Goal: Information Seeking & Learning: Find specific fact

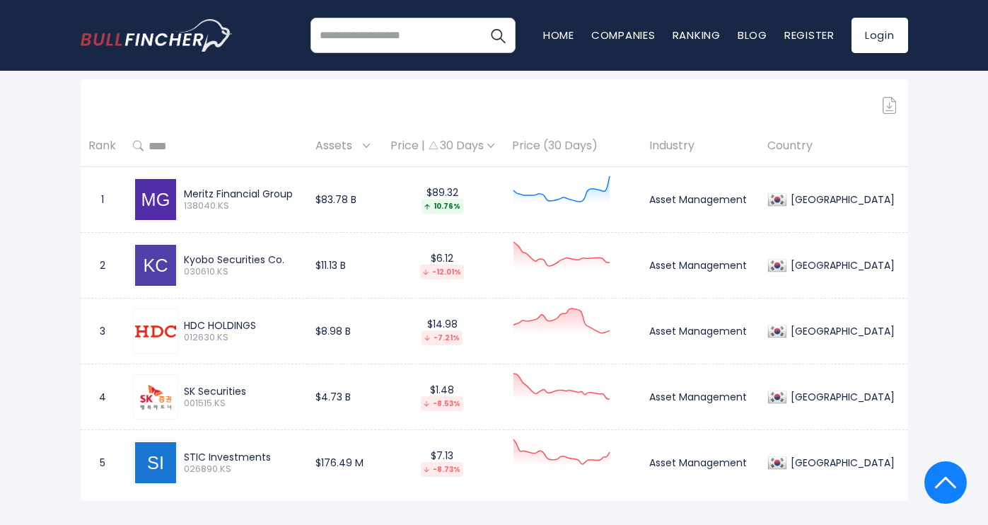
scroll to position [778, 0]
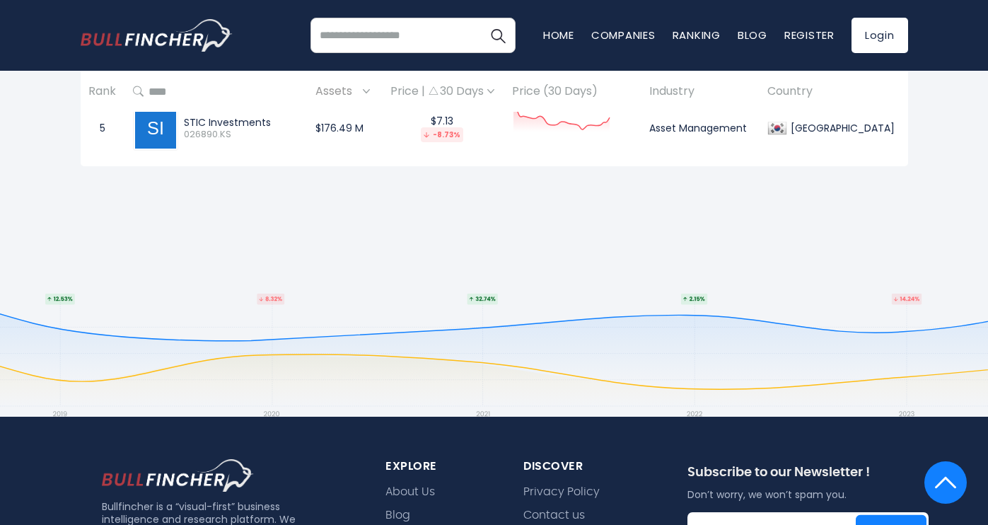
click at [940, 475] on img at bounding box center [945, 482] width 21 height 42
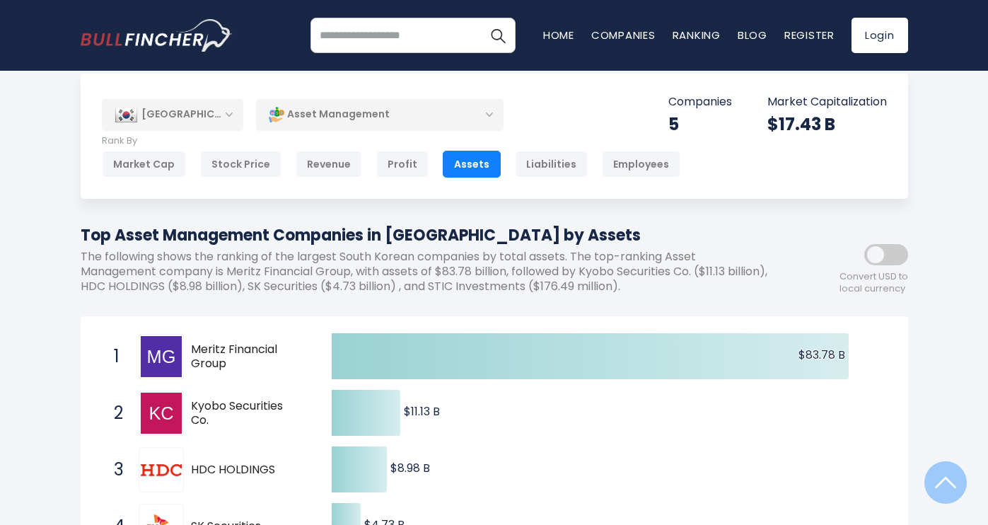
scroll to position [0, 0]
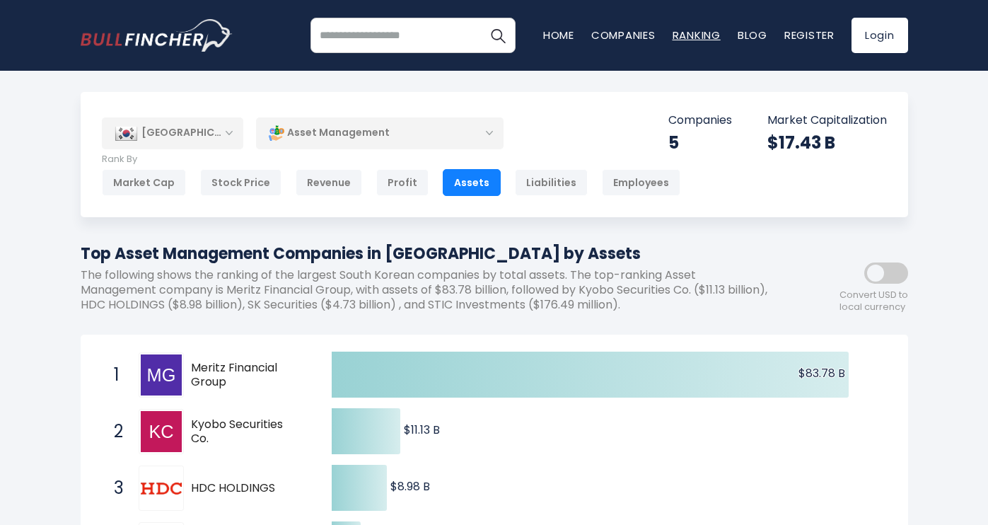
click at [691, 33] on link "Ranking" at bounding box center [696, 35] width 48 height 15
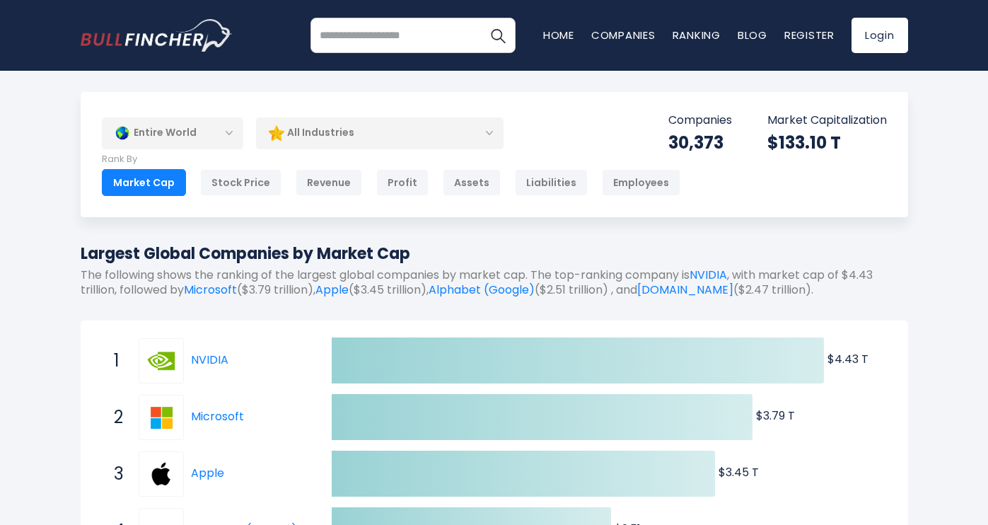
click at [398, 130] on div "All Industries" at bounding box center [379, 133] width 247 height 33
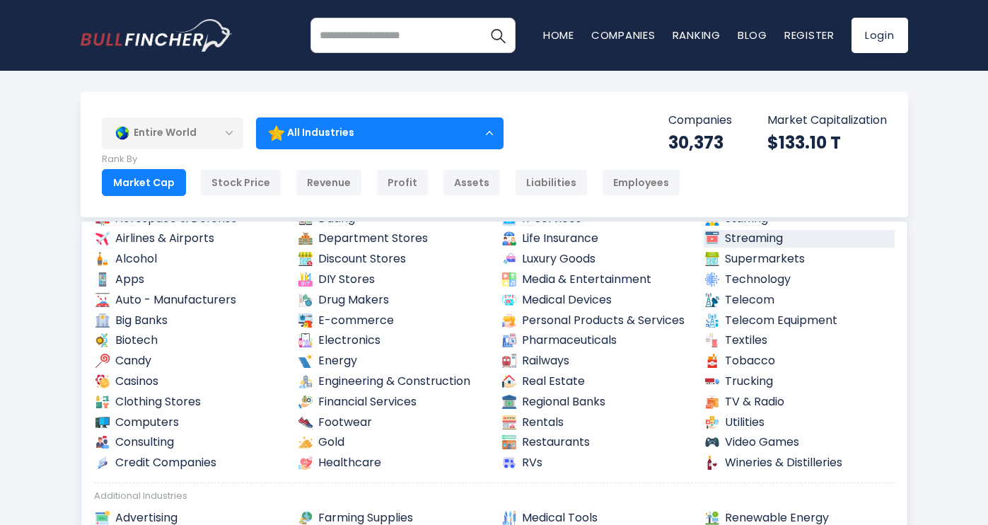
scroll to position [71, 0]
click at [180, 323] on link "Big Banks" at bounding box center [189, 320] width 191 height 18
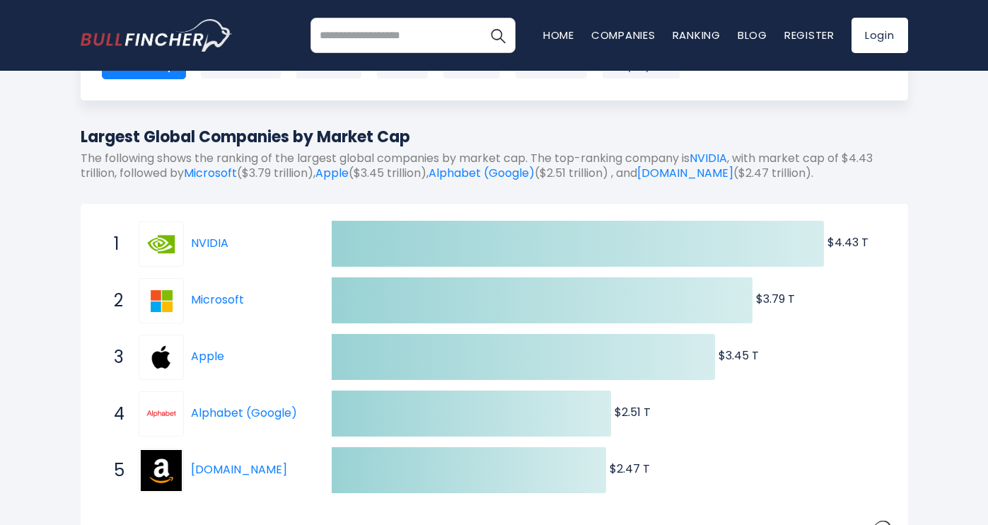
scroll to position [353, 0]
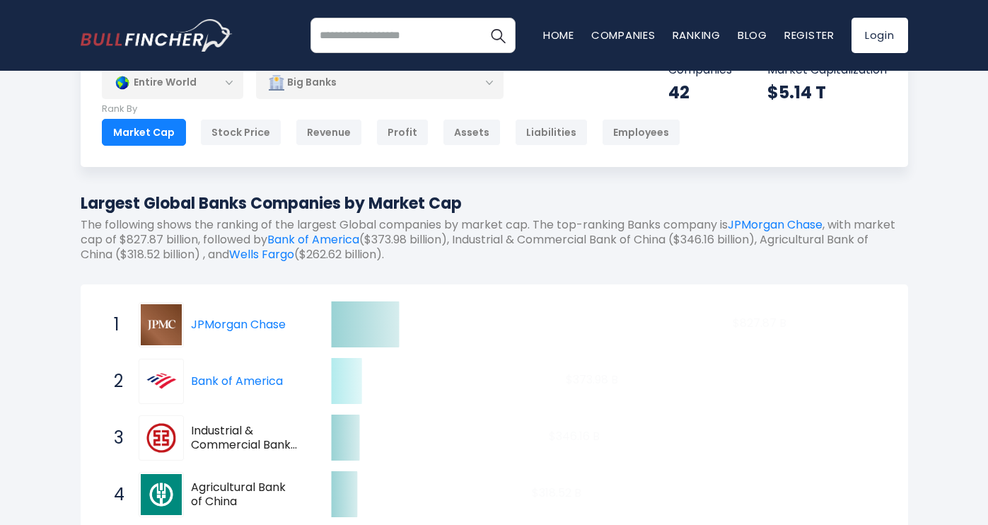
scroll to position [212, 0]
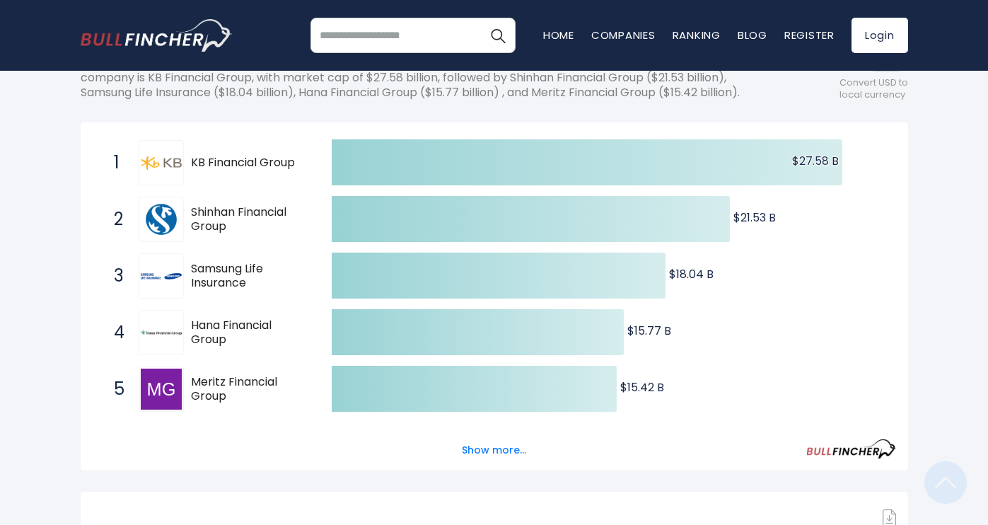
scroll to position [424, 0]
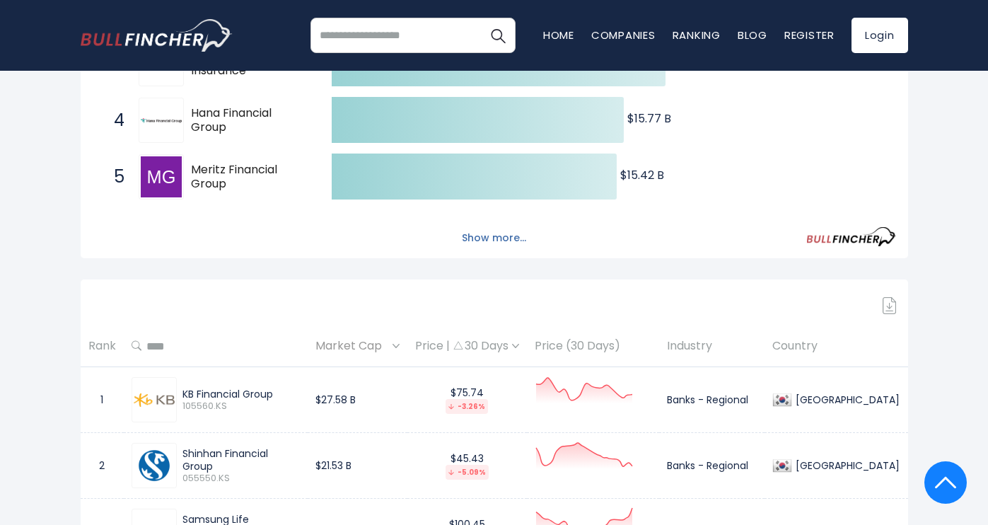
click at [513, 245] on button "Show more..." at bounding box center [493, 237] width 81 height 23
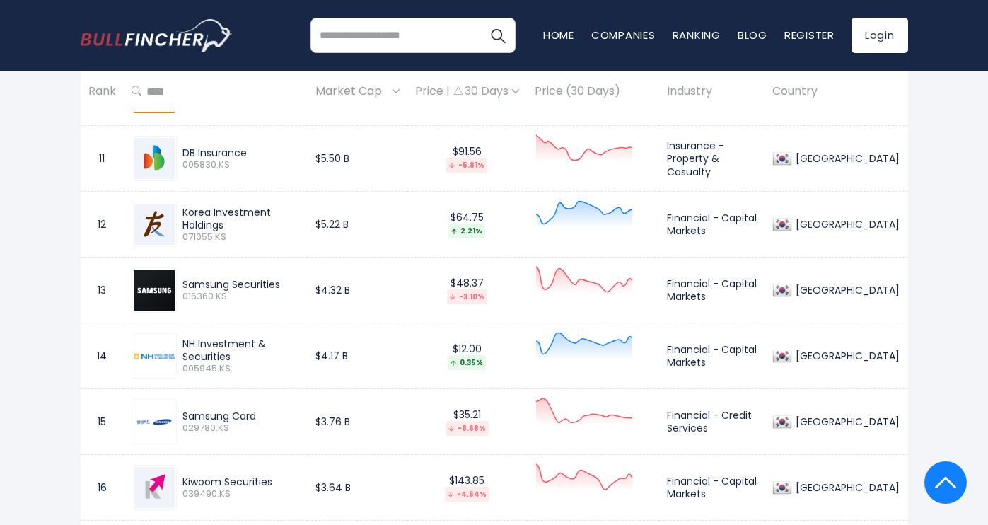
scroll to position [1626, 0]
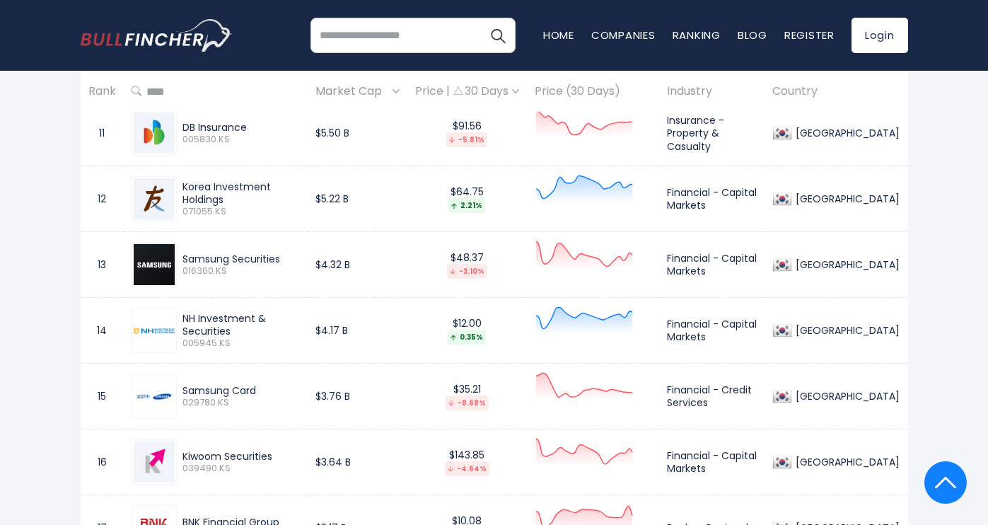
click at [202, 337] on div "NH Investment & Securities" at bounding box center [240, 324] width 117 height 25
copy div "NH Investment & Securities"
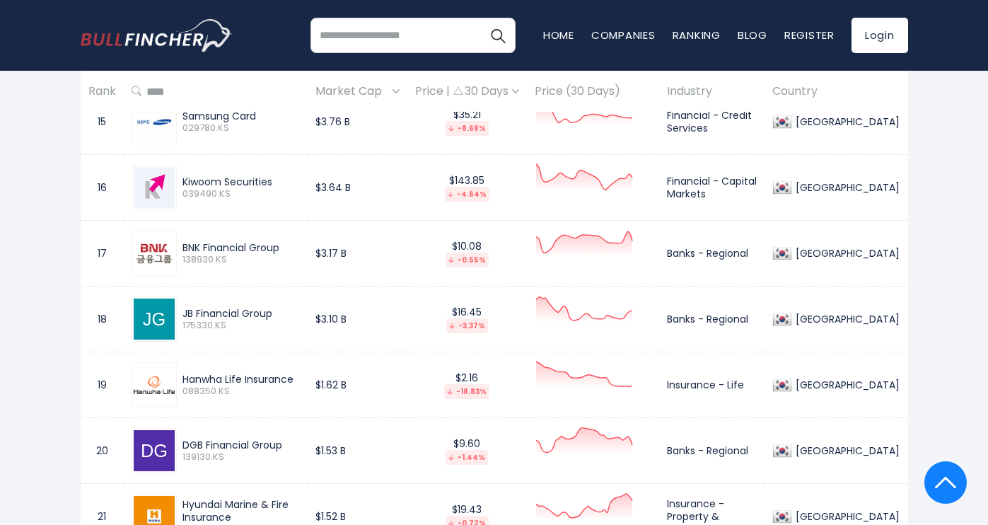
scroll to position [1909, 0]
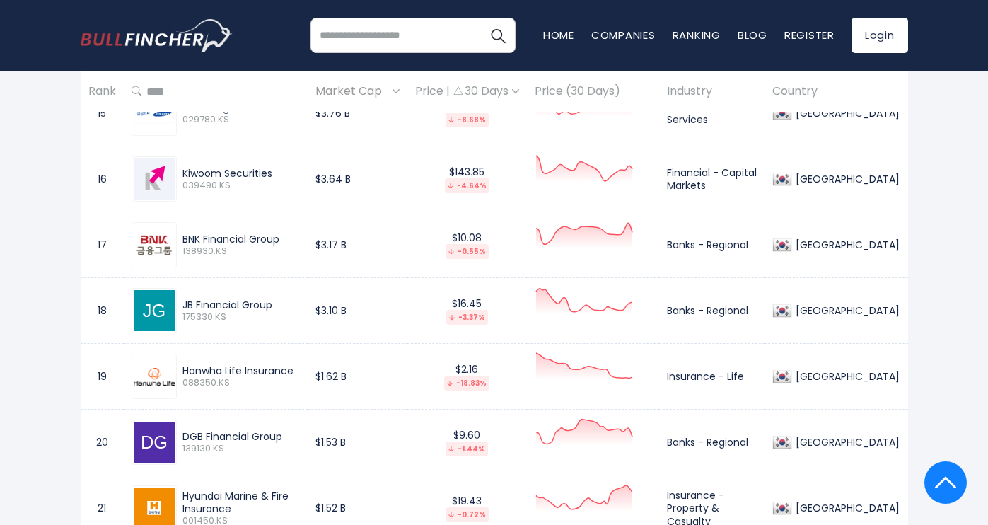
click at [210, 180] on div "Kiwoom Securities" at bounding box center [240, 173] width 117 height 13
copy div "Kiwoom Securities"
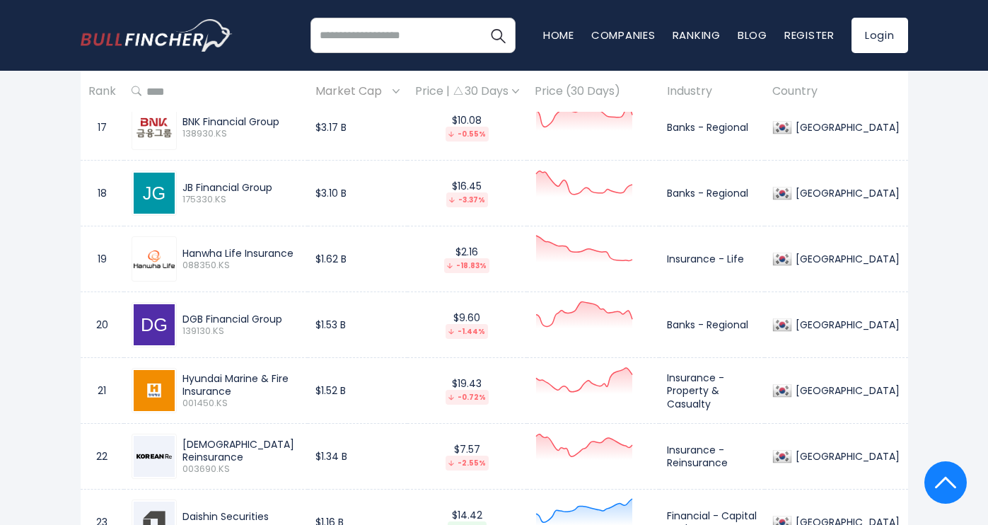
scroll to position [1979, 0]
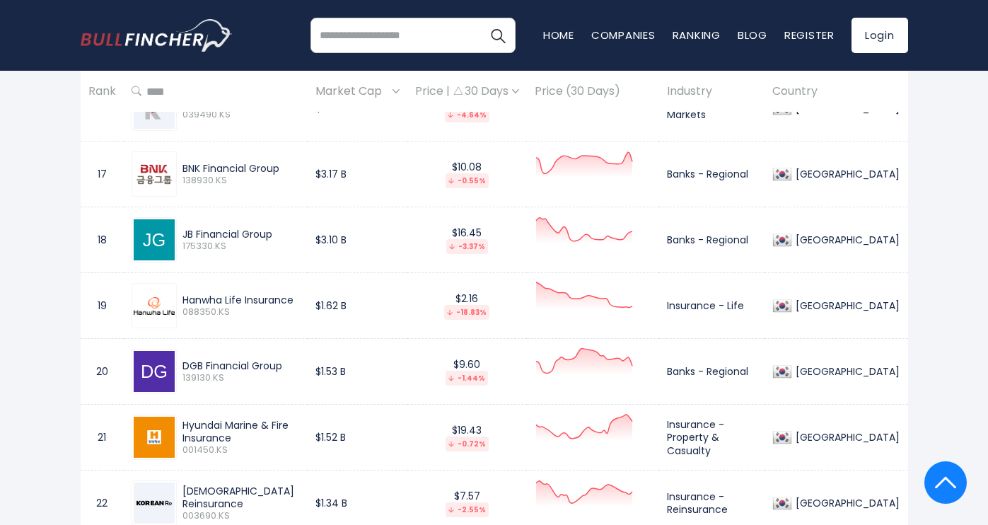
click at [226, 240] on div "JB Financial Group" at bounding box center [240, 234] width 117 height 13
copy div "JB Financial Group"
click at [223, 175] on div "BNK Financial Group" at bounding box center [240, 168] width 117 height 13
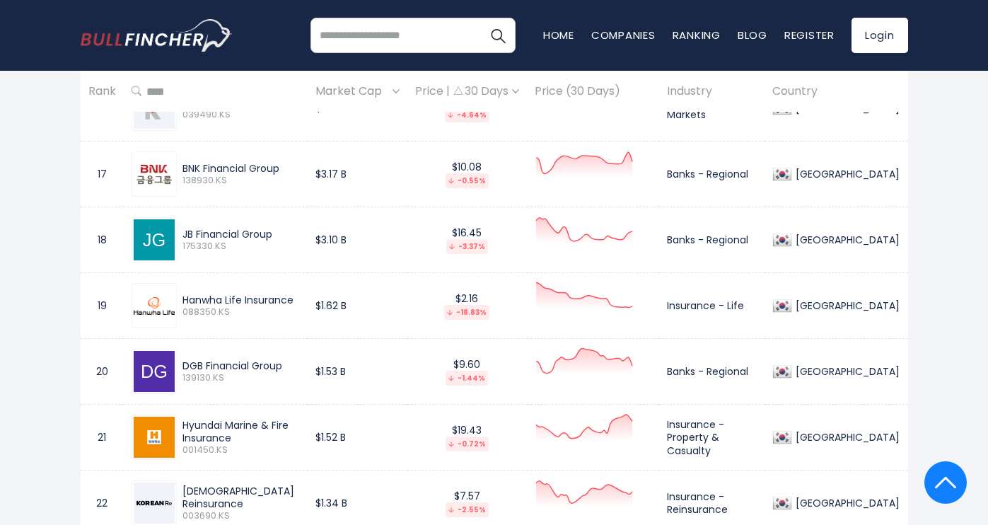
click at [223, 175] on div "BNK Financial Group" at bounding box center [240, 168] width 117 height 13
copy div "BNK Financial Group"
click at [209, 372] on div "DGB Financial Group" at bounding box center [240, 365] width 117 height 13
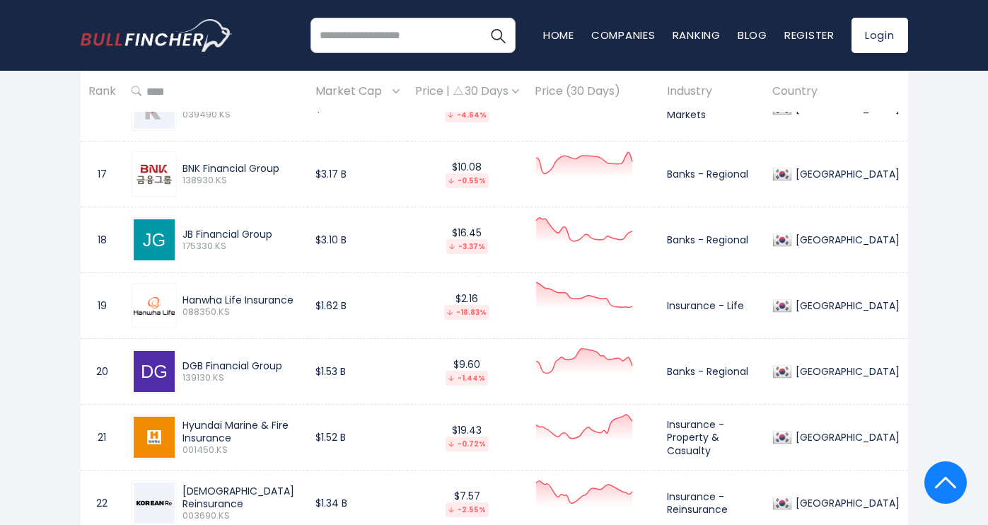
click at [209, 372] on div "DGB Financial Group" at bounding box center [240, 365] width 117 height 13
copy div "DGB Financial Group"
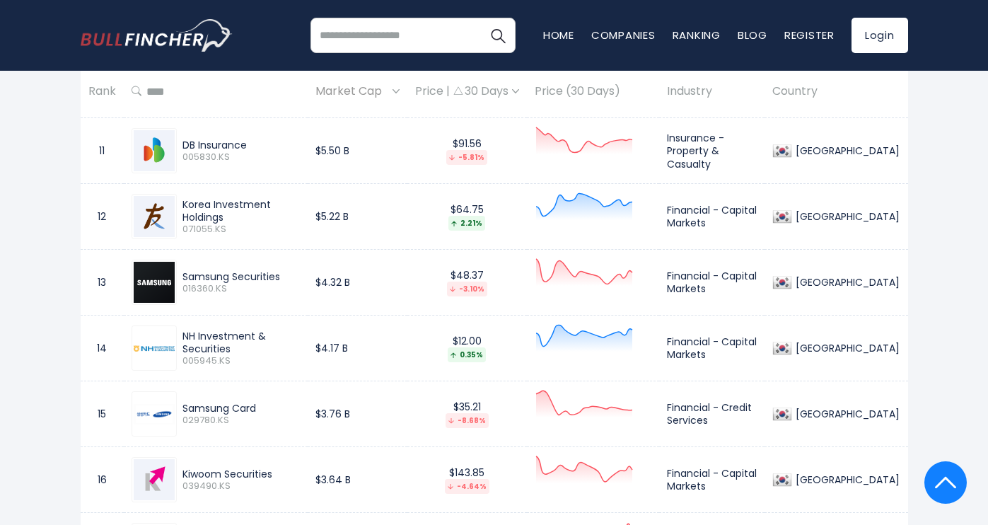
scroll to position [1555, 0]
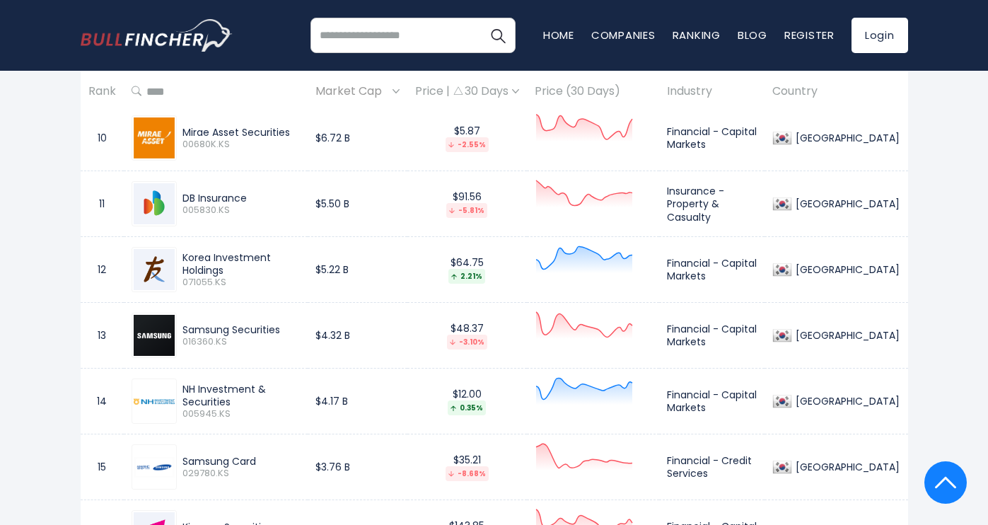
click at [209, 336] on div "Samsung Securities" at bounding box center [240, 329] width 117 height 13
copy div "Samsung Securities"
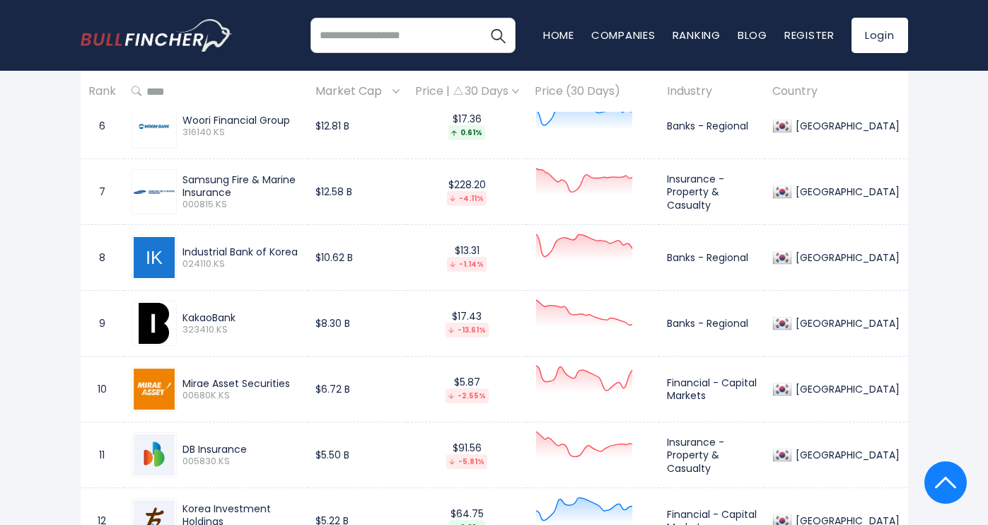
scroll to position [1272, 0]
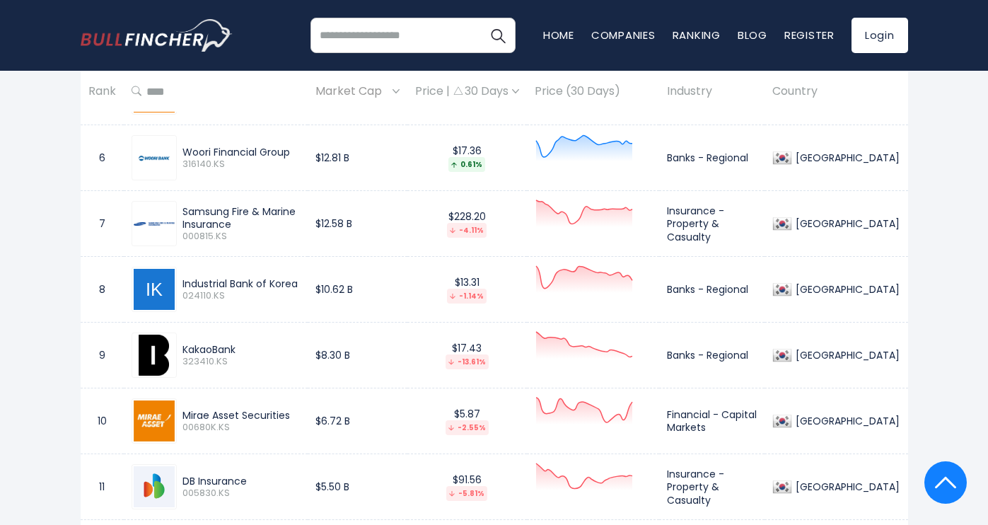
click at [241, 290] on div "Industrial Bank of Korea" at bounding box center [240, 283] width 117 height 13
click at [242, 290] on div "Industrial Bank of Korea" at bounding box center [240, 283] width 117 height 13
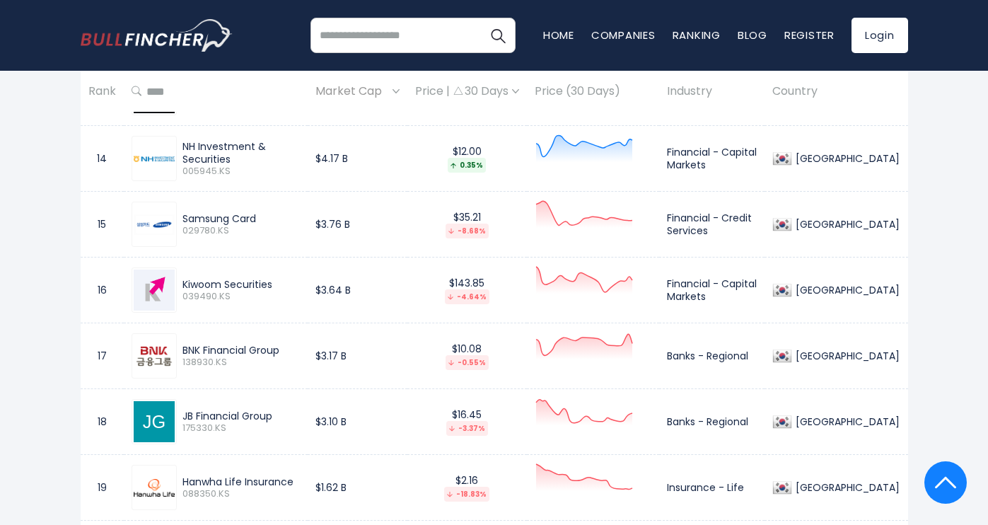
scroll to position [1697, 0]
